Goal: Communication & Community: Answer question/provide support

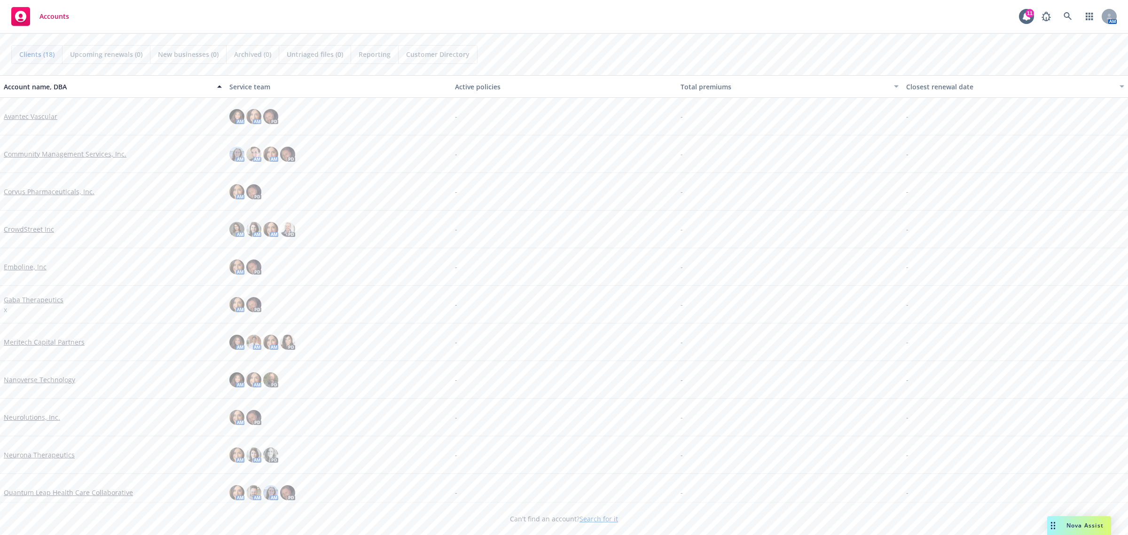
click at [1075, 523] on span "Nova Assist" at bounding box center [1085, 525] width 37 height 8
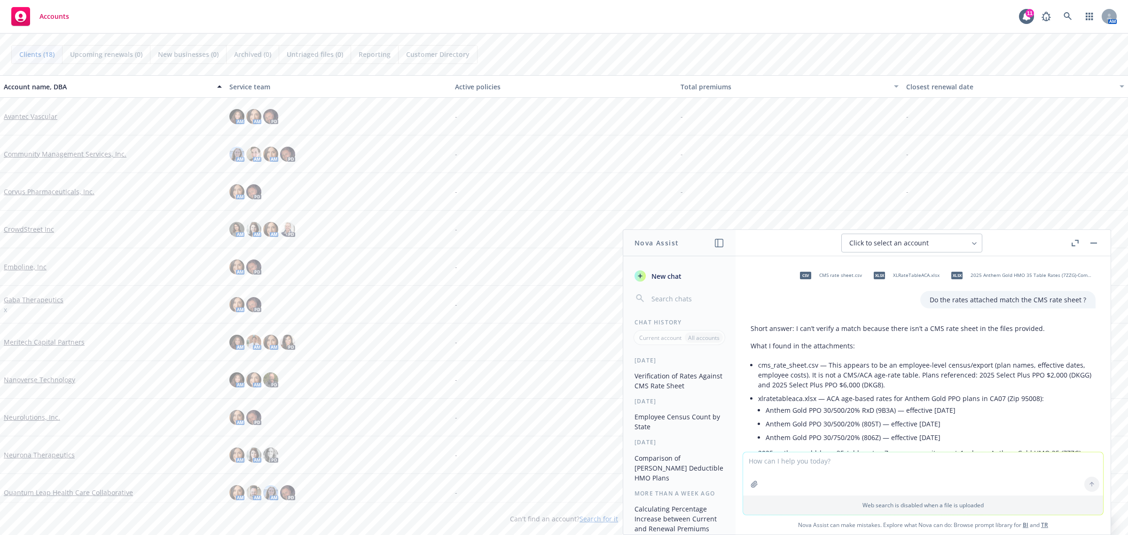
click at [751, 485] on icon "button" at bounding box center [754, 484] width 6 height 6
click at [751, 483] on icon "button" at bounding box center [754, 484] width 6 height 6
click at [751, 487] on icon "button" at bounding box center [755, 485] width 8 height 8
click at [753, 485] on icon "button" at bounding box center [754, 484] width 6 height 6
click at [743, 485] on div at bounding box center [754, 484] width 23 height 23
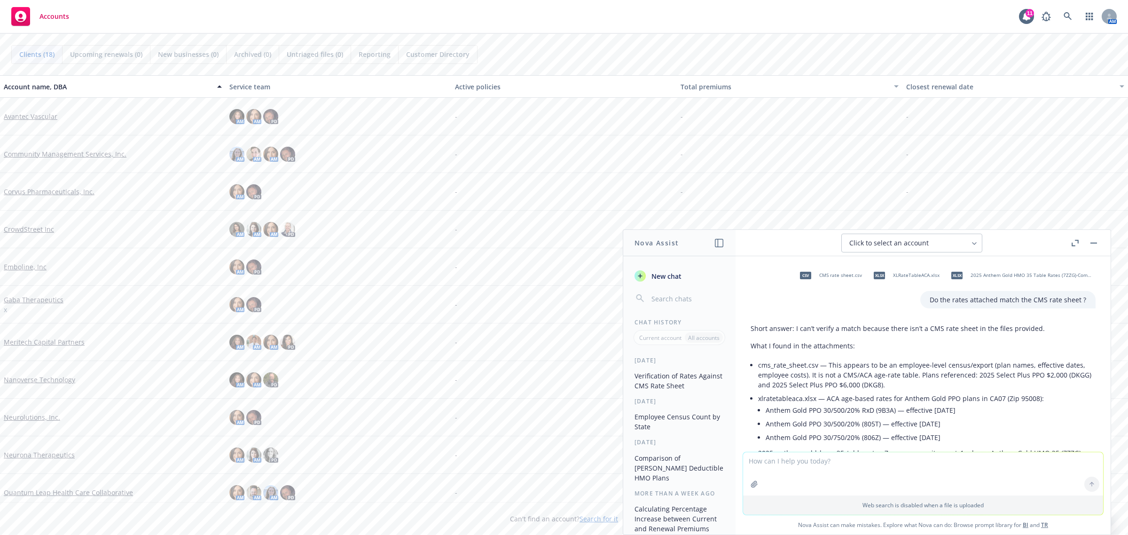
click at [747, 485] on button "button" at bounding box center [754, 484] width 15 height 15
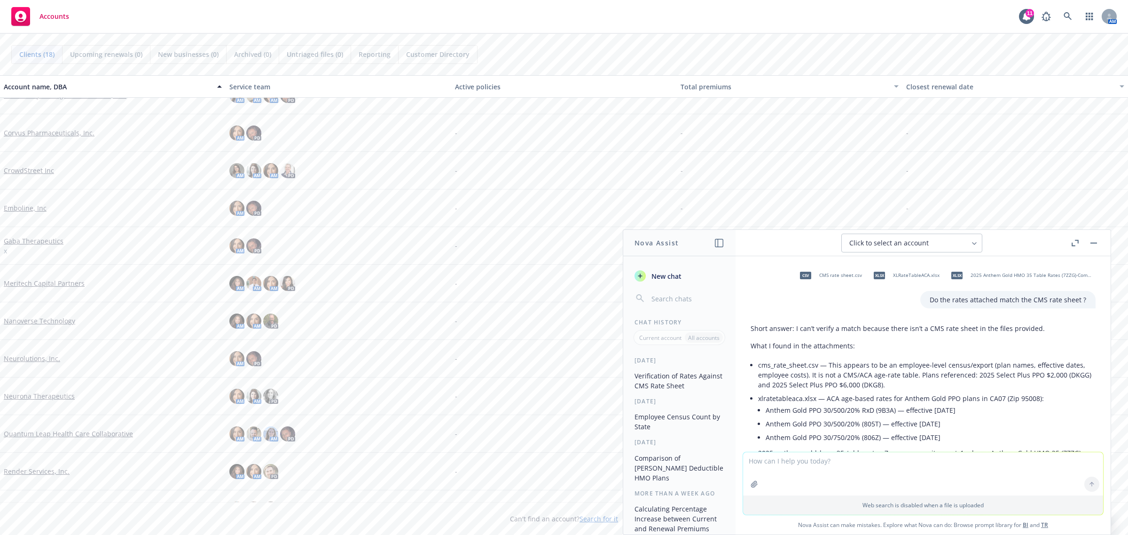
click at [752, 482] on icon "button" at bounding box center [755, 485] width 8 height 8
click at [747, 483] on button "button" at bounding box center [754, 484] width 15 height 15
click at [751, 482] on icon "button" at bounding box center [754, 484] width 6 height 6
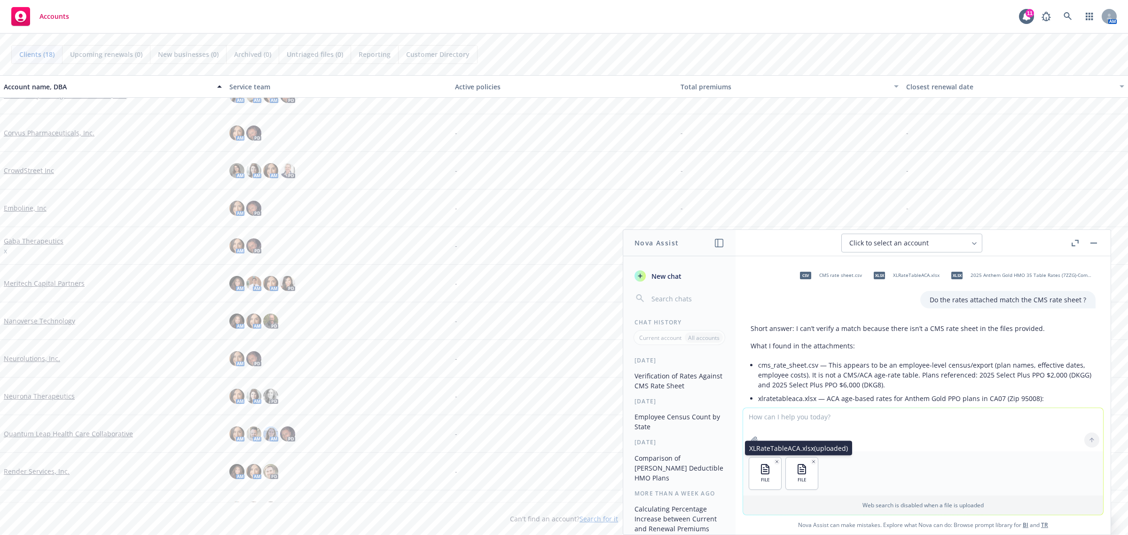
click at [811, 464] on icon "button" at bounding box center [813, 461] width 5 height 5
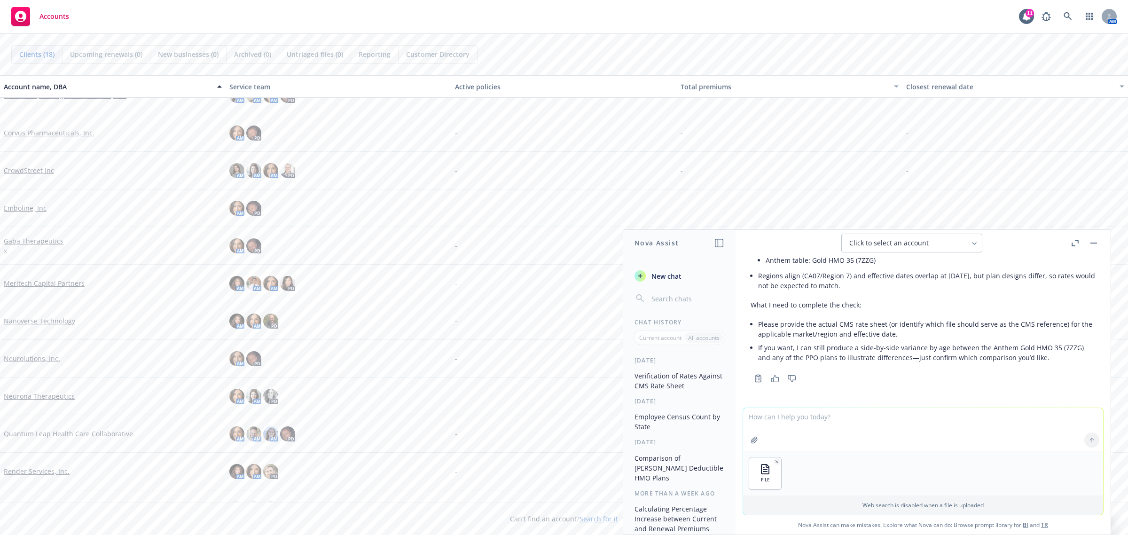
click at [751, 441] on icon "button" at bounding box center [755, 440] width 8 height 8
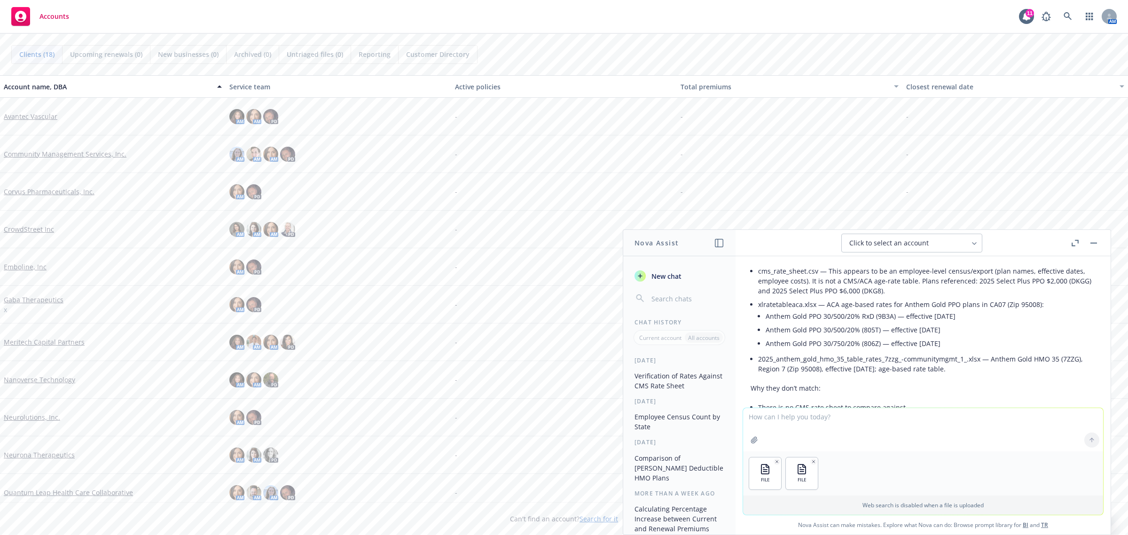
scroll to position [118, 0]
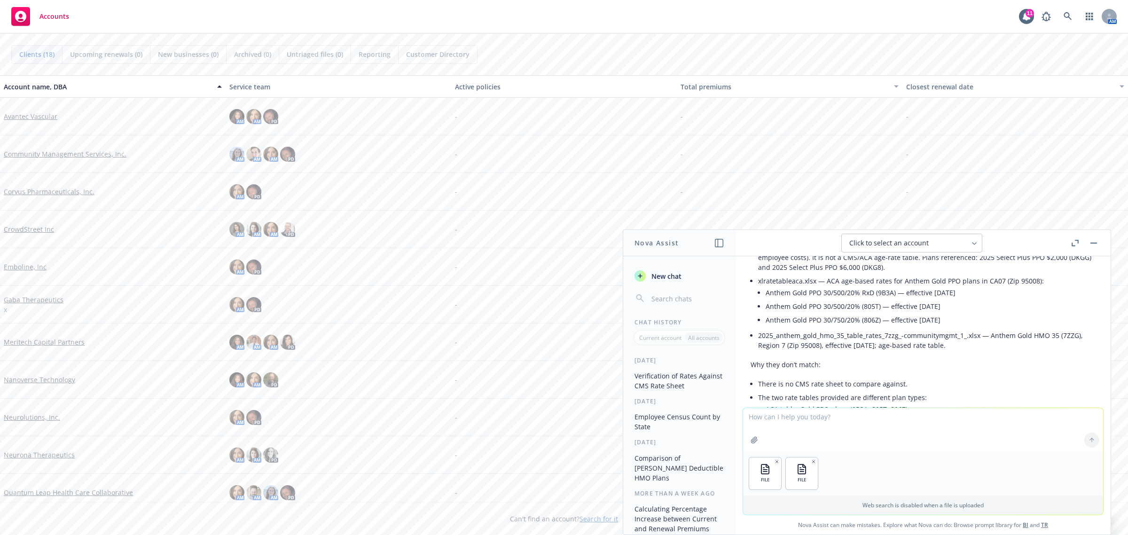
click at [782, 421] on textarea at bounding box center [923, 429] width 360 height 43
click at [964, 416] on textarea "Do the rates on the 2025 Community Management Services internal rate sheetmatch…" at bounding box center [923, 429] width 360 height 44
click at [1031, 418] on textarea "Do the rates on the 2025 Community Management Services internal rate sheet matc…" at bounding box center [923, 429] width 360 height 44
type textarea "Do the rates on the 2025 Community Management Services internal rate sheet matc…"
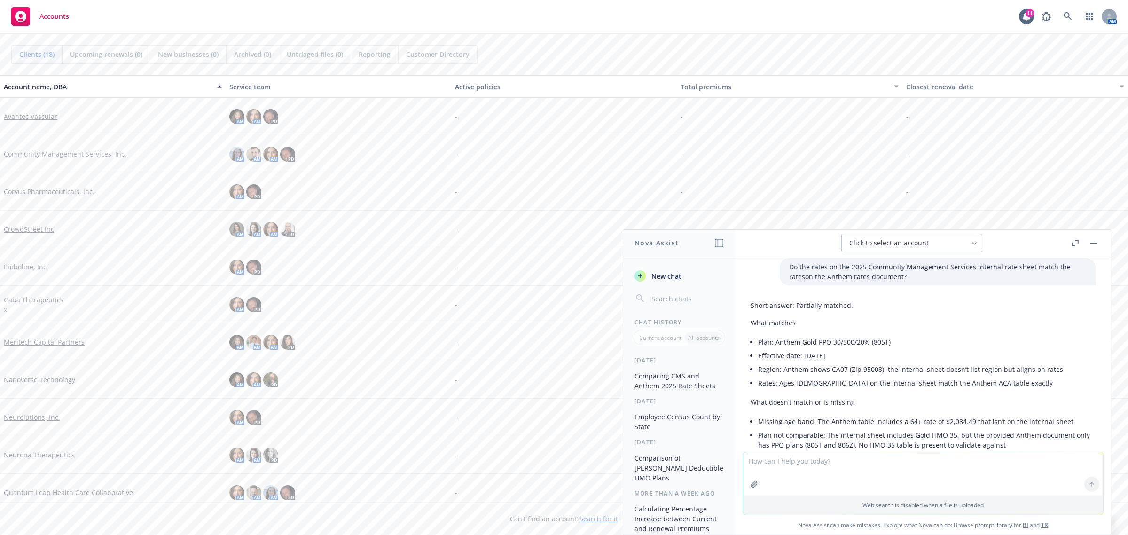
scroll to position [464, 0]
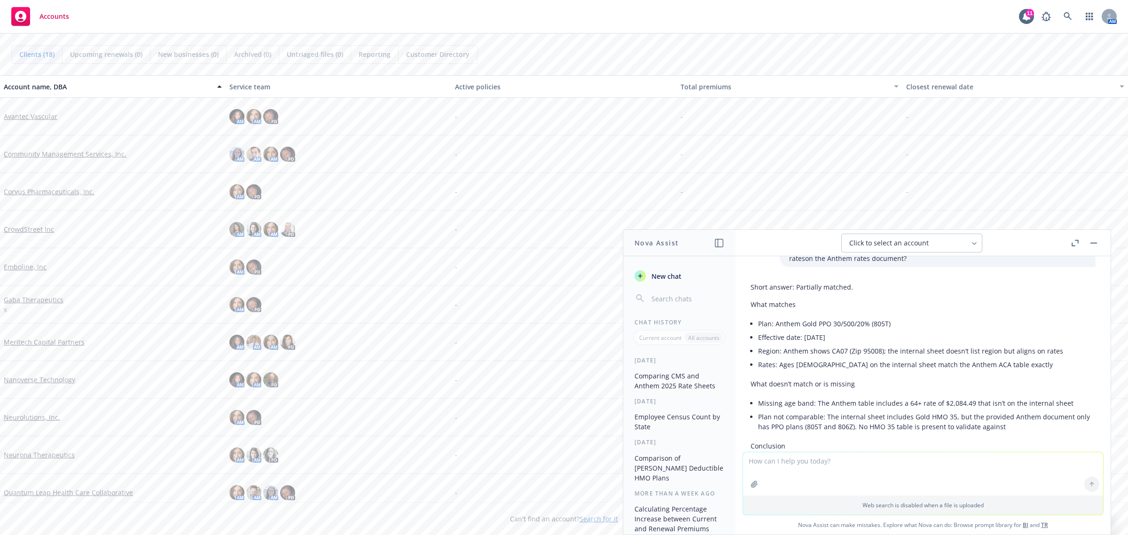
click at [751, 482] on icon "button" at bounding box center [755, 485] width 8 height 8
click at [770, 422] on textarea at bounding box center [923, 429] width 360 height 43
type textarea "please check if this Gold HMO 35 plan matches the internal sheet"
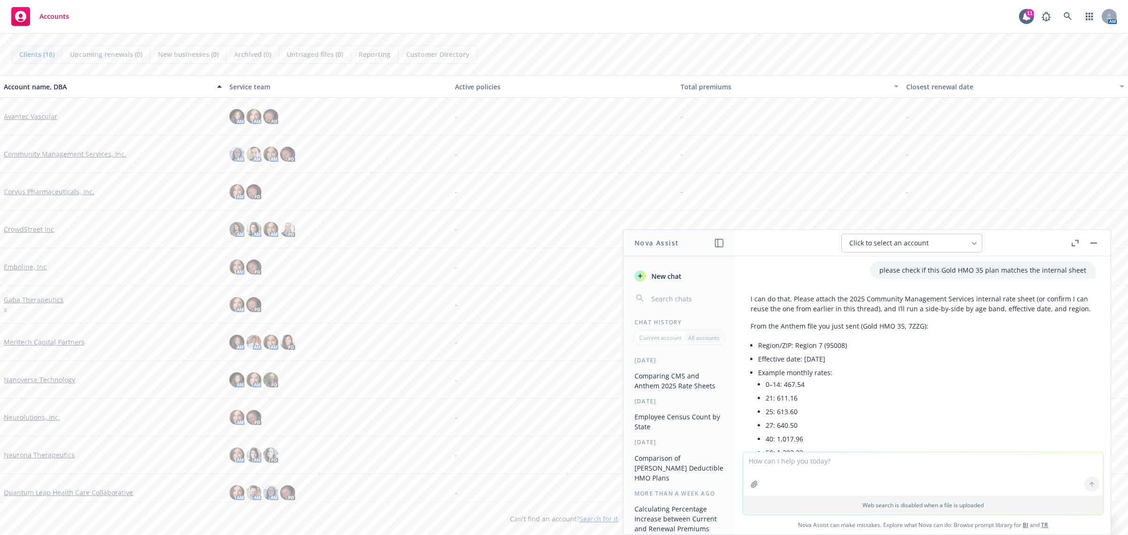
scroll to position [742, 0]
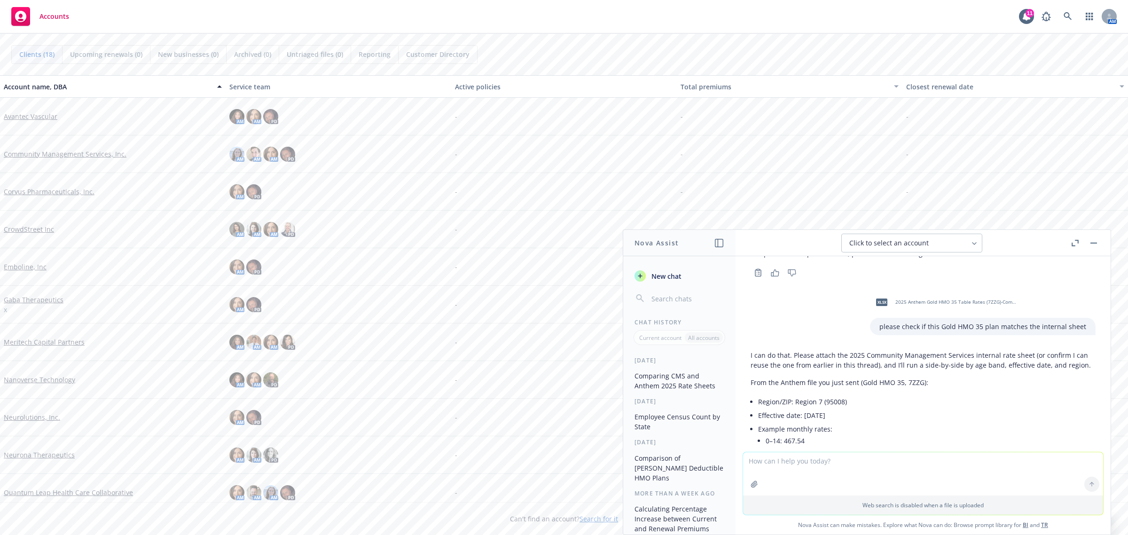
click at [824, 472] on textarea at bounding box center [923, 473] width 360 height 43
click at [818, 457] on textarea "Please use the one fome arlier" at bounding box center [923, 473] width 360 height 44
type textarea "Please use the one from earlier"
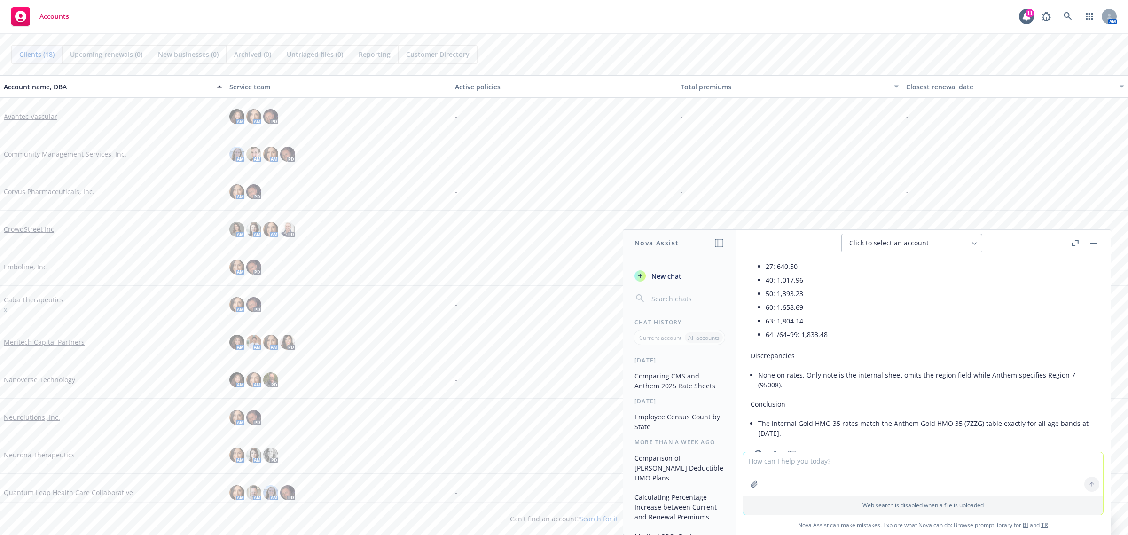
scroll to position [1278, 0]
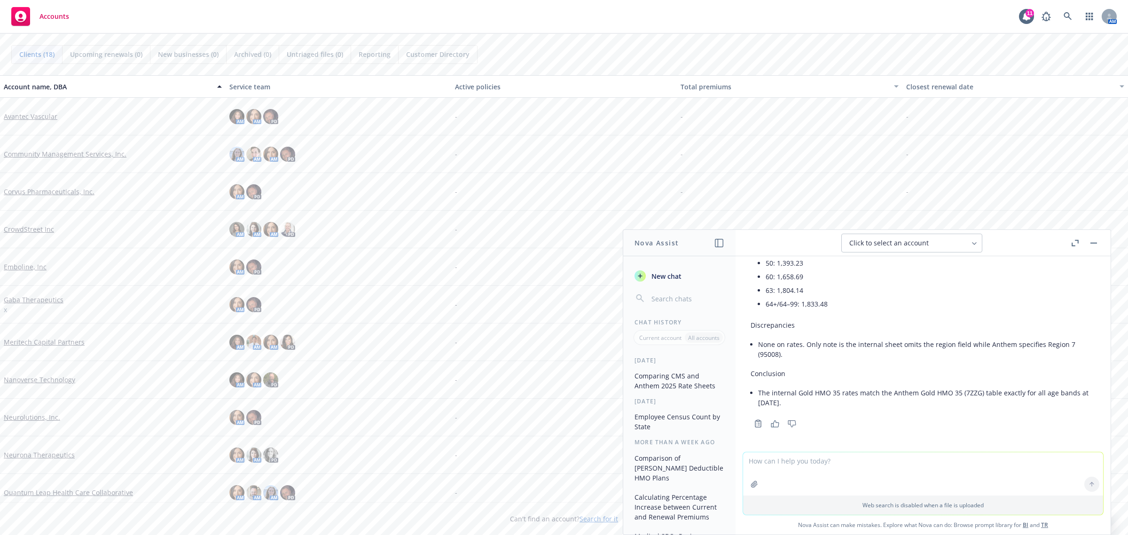
click at [751, 487] on icon "button" at bounding box center [754, 484] width 6 height 6
click at [771, 422] on textarea at bounding box center [923, 429] width 360 height 43
type textarea "can you check the [PERSON_NAME] rates from the earlier internal [PERSON_NAME]?"
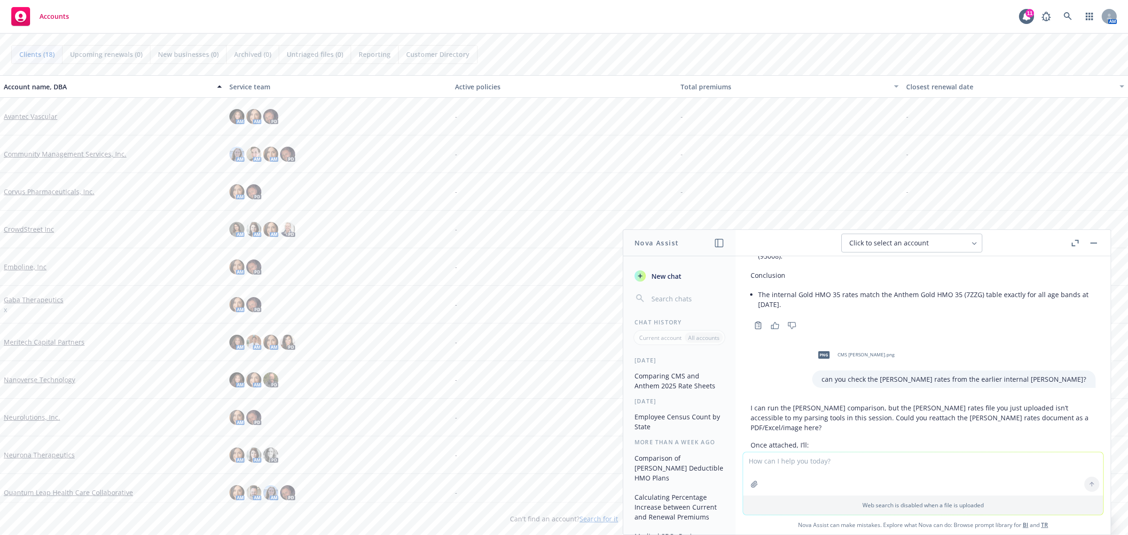
scroll to position [1473, 0]
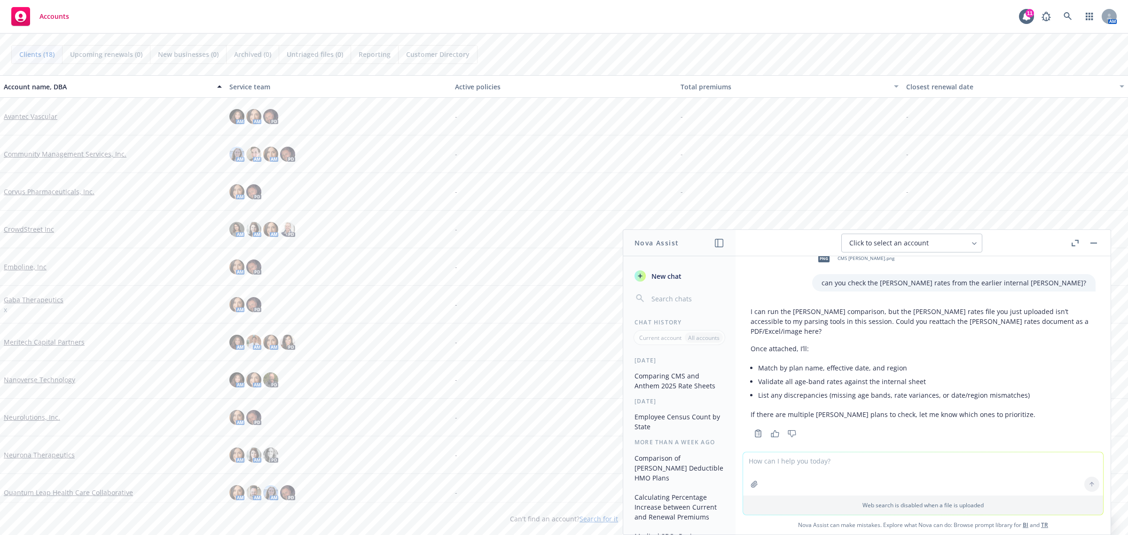
click at [752, 484] on icon "button" at bounding box center [754, 484] width 6 height 6
click at [770, 421] on textarea at bounding box center [923, 429] width 360 height 43
type textarea "Here you go, page 34"
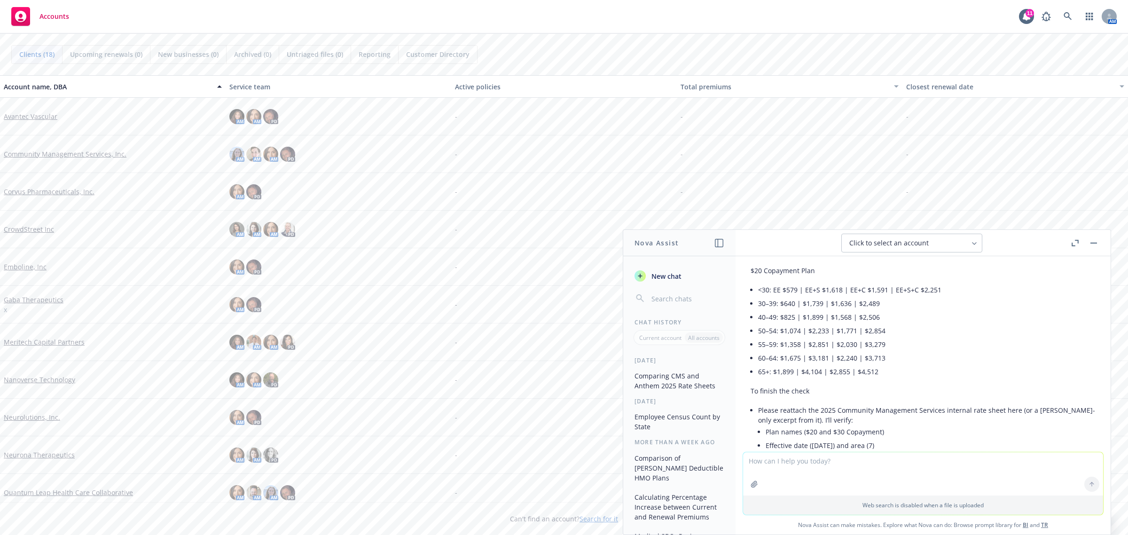
scroll to position [1938, 0]
click at [757, 483] on button "button" at bounding box center [754, 484] width 15 height 15
click at [824, 425] on textarea at bounding box center [923, 429] width 360 height 43
type textarea "here is the internal rate sheet"
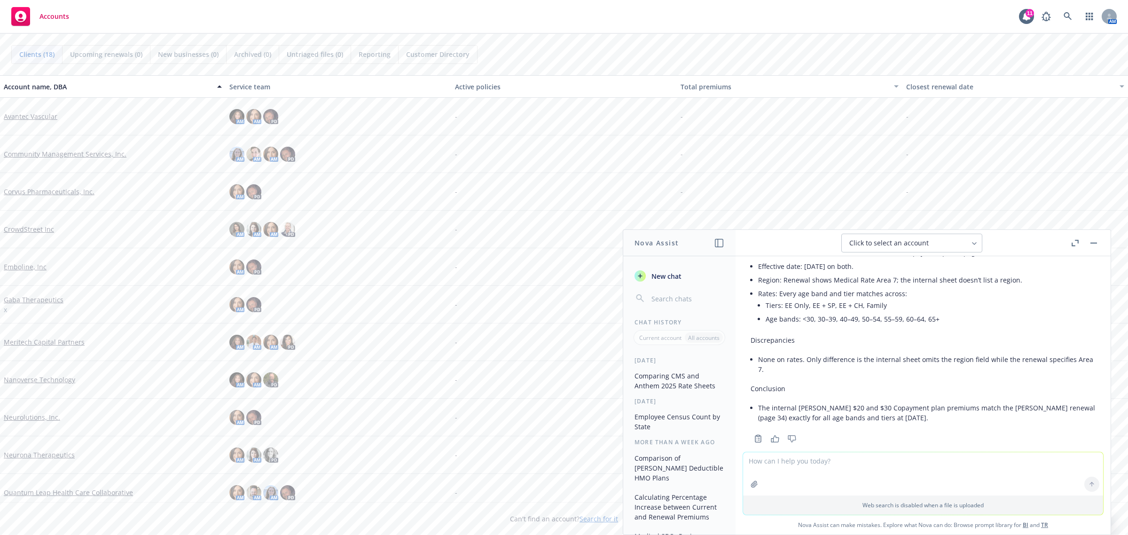
scroll to position [2311, 0]
